Goal: Information Seeking & Learning: Learn about a topic

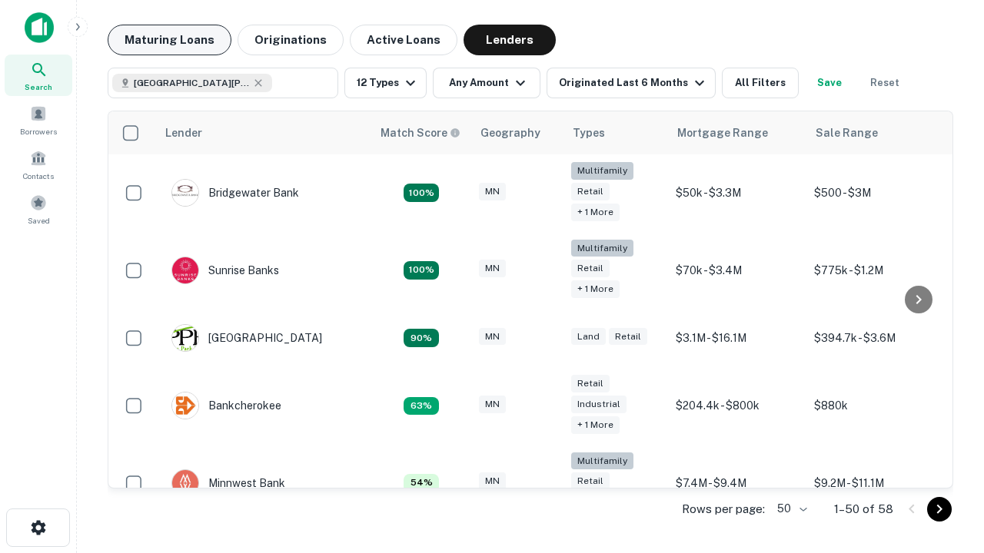
click at [169, 40] on button "Maturing Loans" at bounding box center [170, 40] width 124 height 31
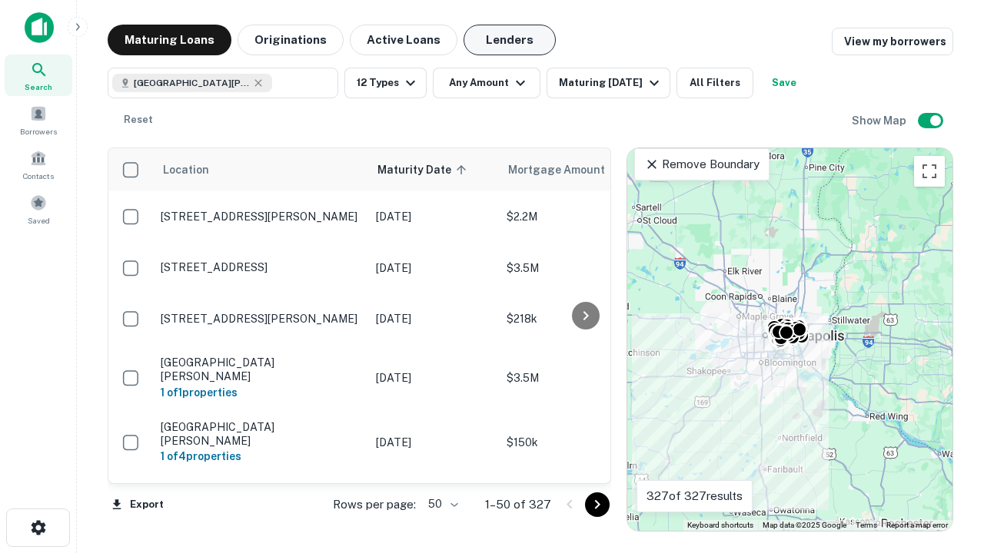
click at [510, 40] on button "Lenders" at bounding box center [509, 40] width 92 height 31
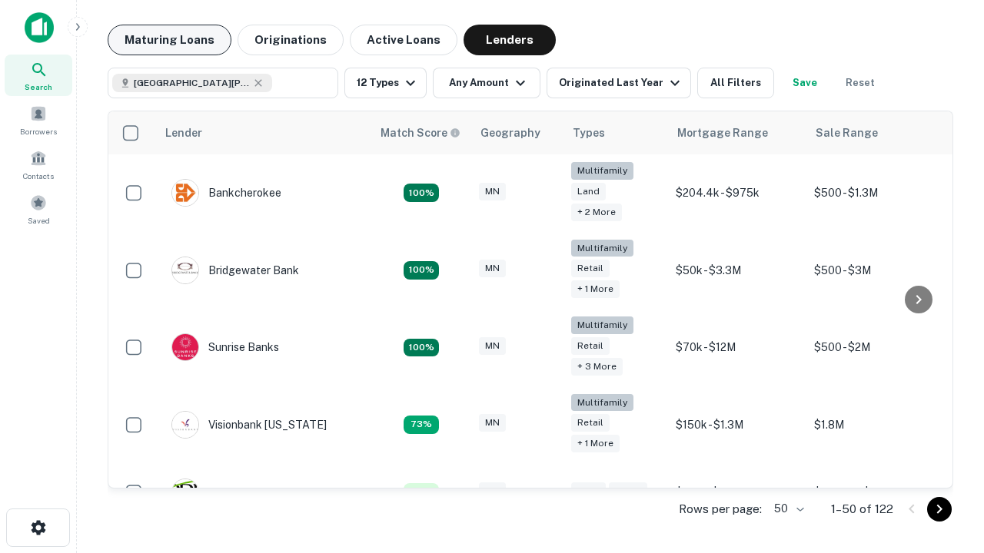
click at [169, 40] on button "Maturing Loans" at bounding box center [170, 40] width 124 height 31
